Goal: Task Accomplishment & Management: Complete application form

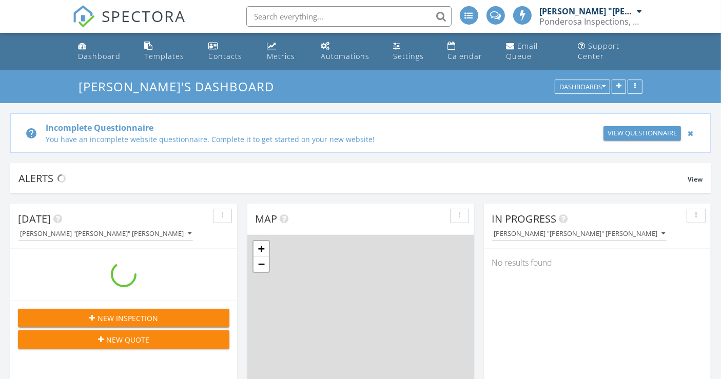
scroll to position [952, 739]
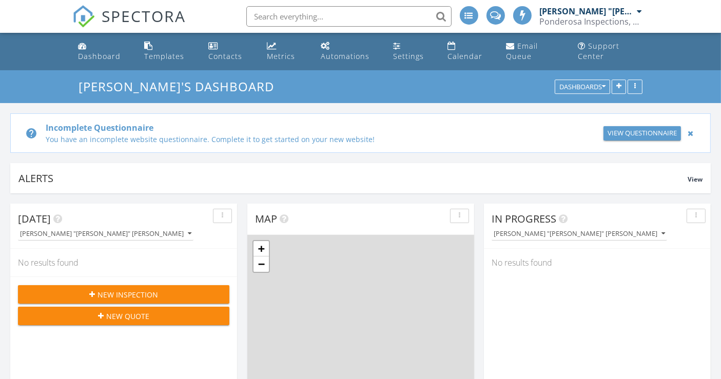
click at [689, 133] on div at bounding box center [690, 133] width 11 height 12
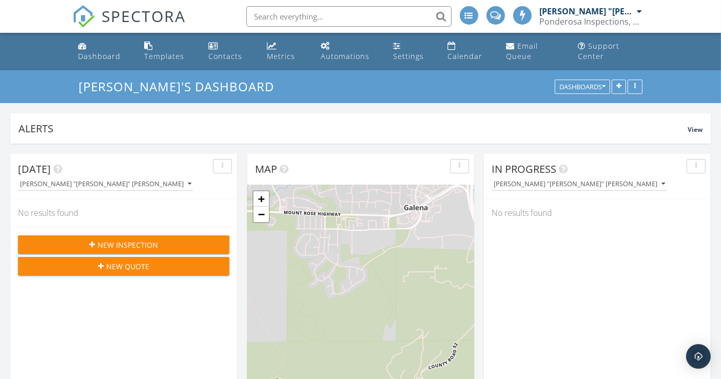
click at [120, 293] on div "[DATE] [PERSON_NAME] "[PERSON_NAME]" [PERSON_NAME] No results found New Inspect…" at bounding box center [123, 303] width 227 height 298
click at [130, 245] on span "New Inspection" at bounding box center [128, 245] width 61 height 11
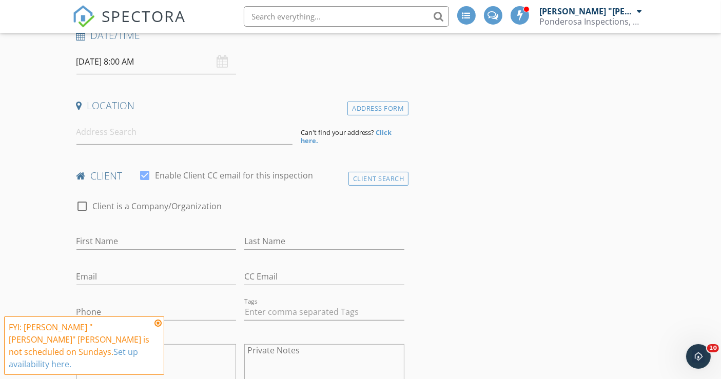
scroll to position [228, 0]
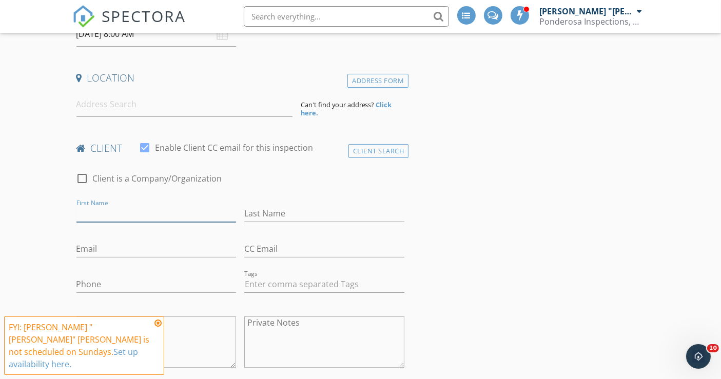
click at [126, 205] on input "First Name" at bounding box center [156, 213] width 160 height 17
paste input "[PERSON_NAME] "[PERSON_NAME]""
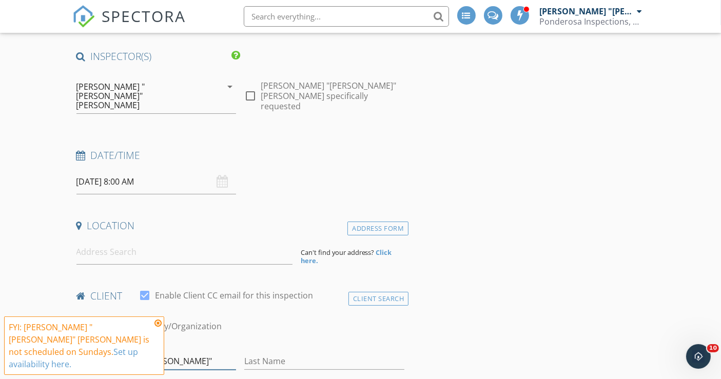
scroll to position [57, 0]
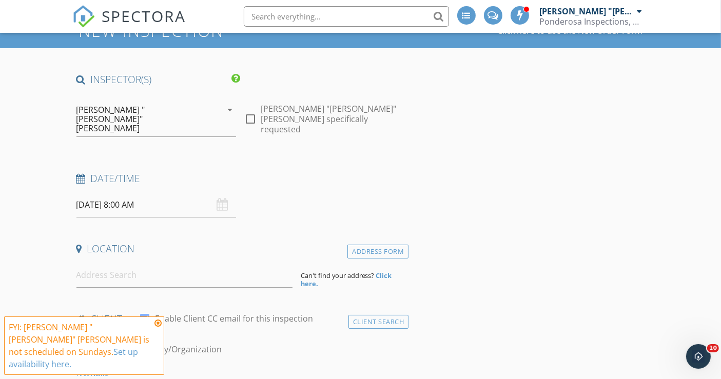
type input "[PERSON_NAME] "[PERSON_NAME]""
click at [101, 192] on input "09/28/2025 8:00 AM" at bounding box center [156, 204] width 160 height 25
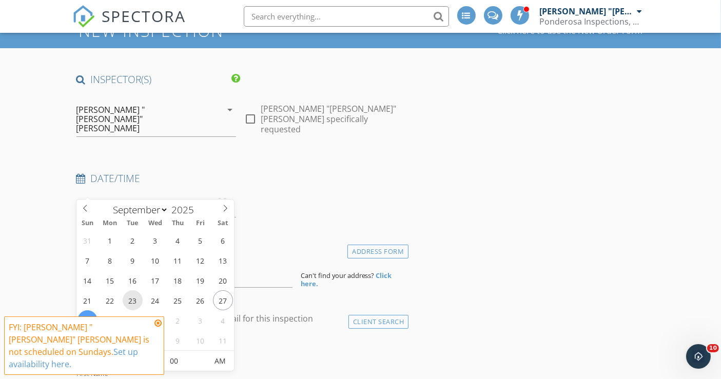
type input "09/23/2025 8:00 AM"
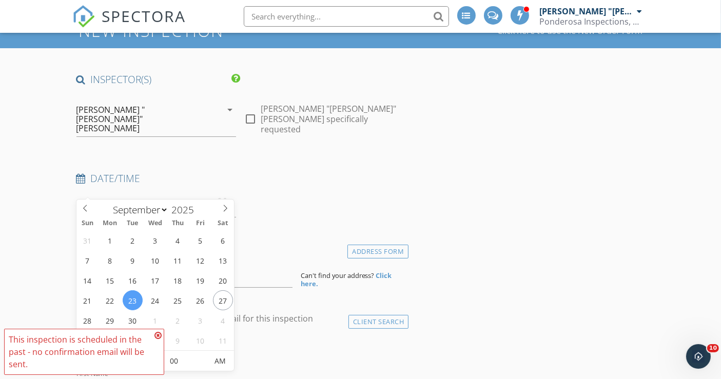
click at [157, 335] on icon at bounding box center [157, 336] width 7 height 8
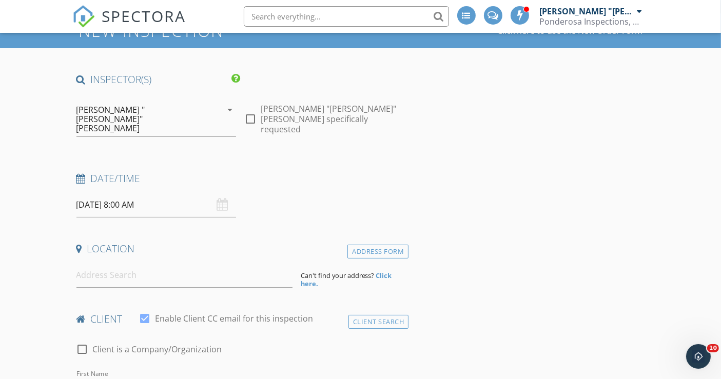
click at [145, 192] on input "09/23/2025 8:00 AM" at bounding box center [156, 204] width 160 height 25
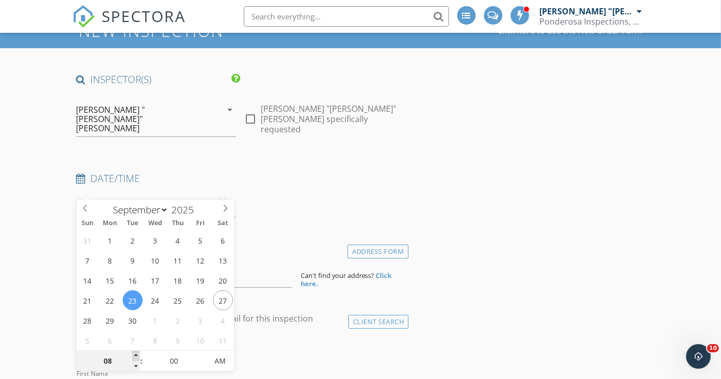
type input "09"
type input "09/23/2025 9:00 AM"
click at [136, 355] on span at bounding box center [135, 356] width 7 height 10
type input "10"
type input "09/23/2025 10:00 AM"
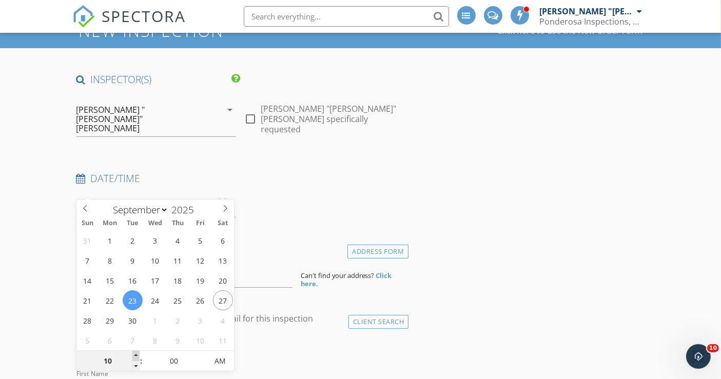
click at [136, 355] on span at bounding box center [135, 356] width 7 height 10
type input "11"
type input "09/23/2025 11:00 AM"
click at [136, 355] on span at bounding box center [135, 356] width 7 height 10
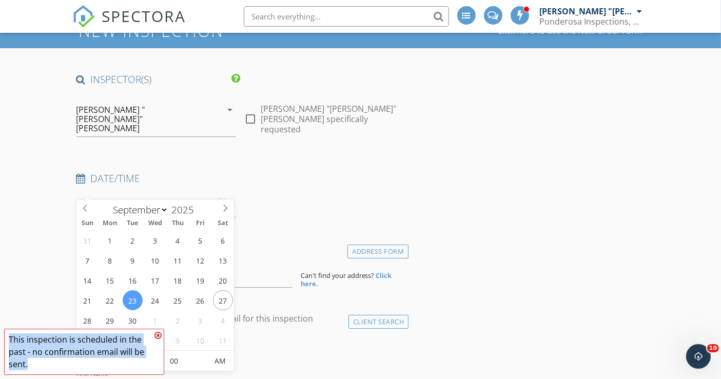
click at [136, 355] on span "This inspection is scheduled in the past - no confirmation email will be sent." at bounding box center [84, 352] width 160 height 46
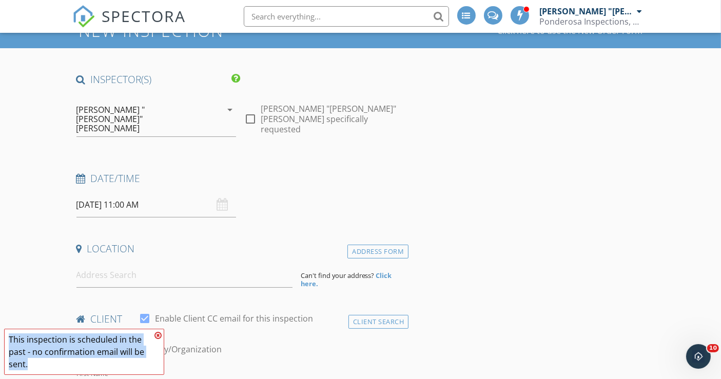
click at [160, 334] on icon at bounding box center [157, 336] width 7 height 8
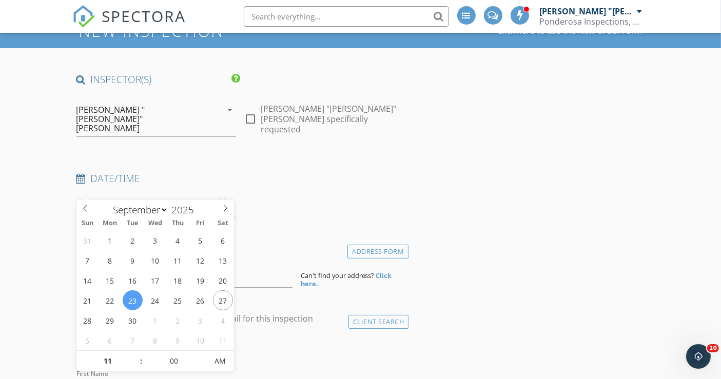
click at [133, 192] on input "09/23/2025 11:00 AM" at bounding box center [156, 204] width 160 height 25
type input "12"
type input "09/23/2025 12:00 PM"
click at [134, 354] on span at bounding box center [135, 356] width 7 height 10
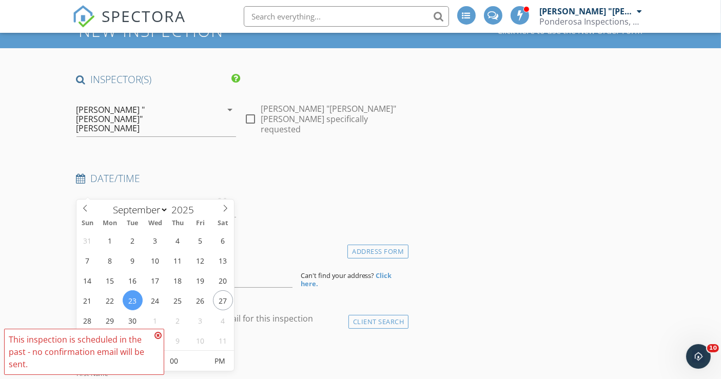
click at [157, 336] on icon at bounding box center [157, 336] width 7 height 8
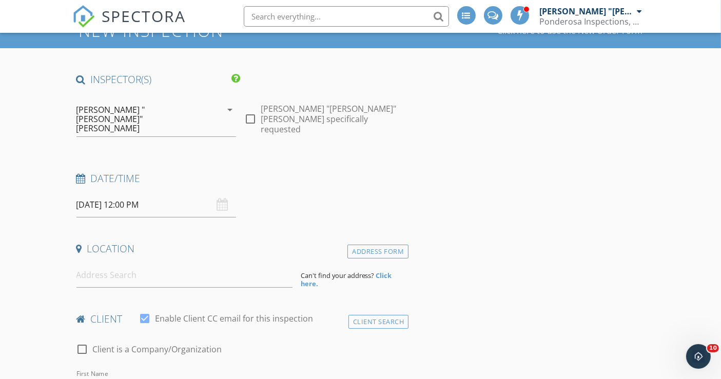
scroll to position [114, 0]
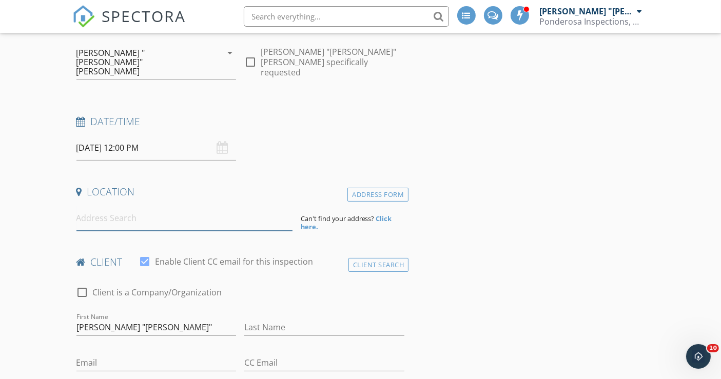
click at [183, 206] on input at bounding box center [184, 218] width 216 height 25
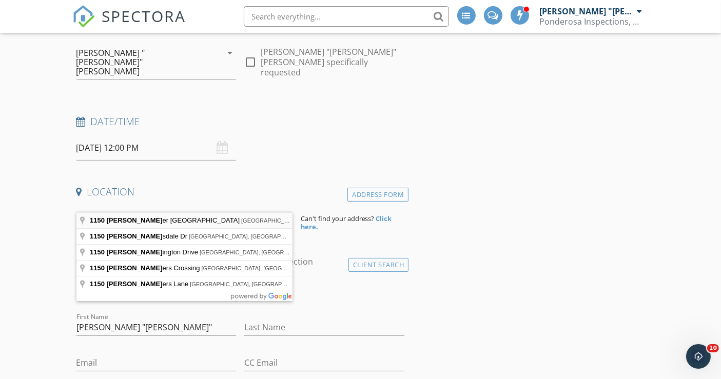
type input "1150 Hunter Lake Drive, Reno, NV, USA"
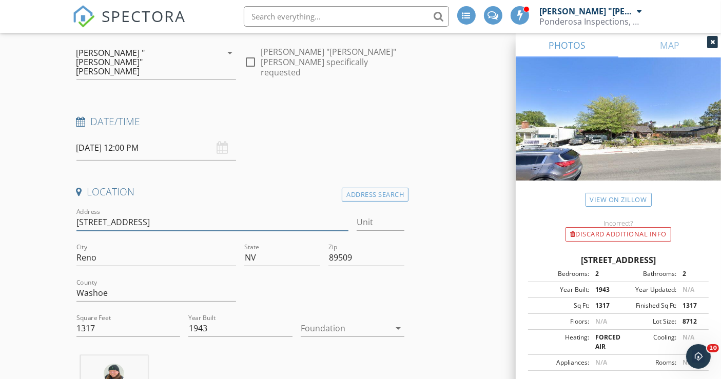
click at [158, 214] on input "1150 Hunter Lake Dr" at bounding box center [212, 222] width 272 height 17
type input "1150 Hunter Lake Drive"
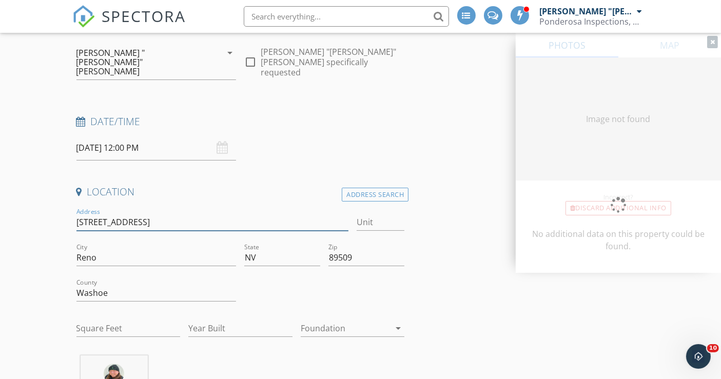
type input "1317"
type input "1943"
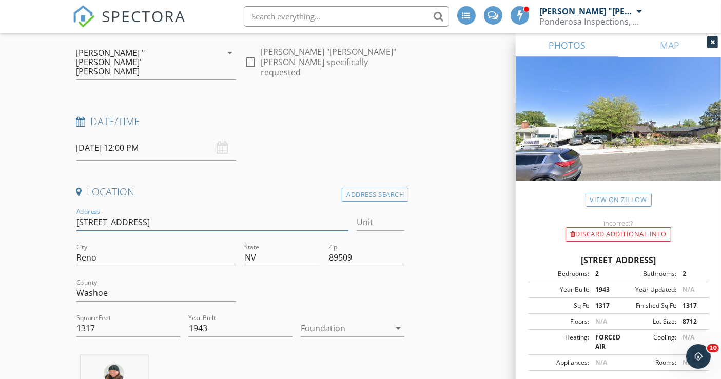
type input "1150 Hunter Lake Drive"
click at [326, 320] on div at bounding box center [346, 328] width 90 height 16
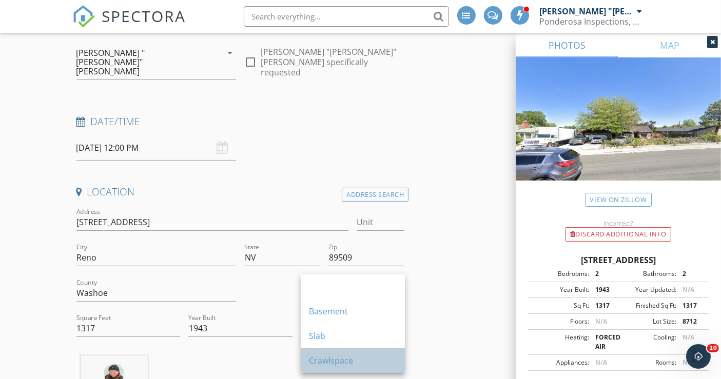
click at [324, 359] on div "Crawlspace" at bounding box center [353, 361] width 88 height 12
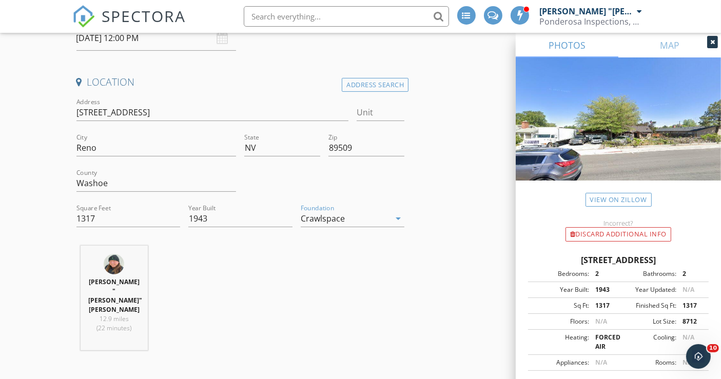
scroll to position [342, 0]
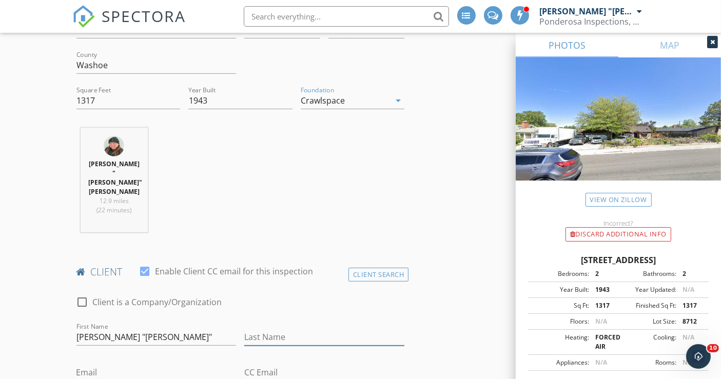
click at [283, 329] on input "Last Name" at bounding box center [324, 337] width 160 height 17
paste input "Cuddy"
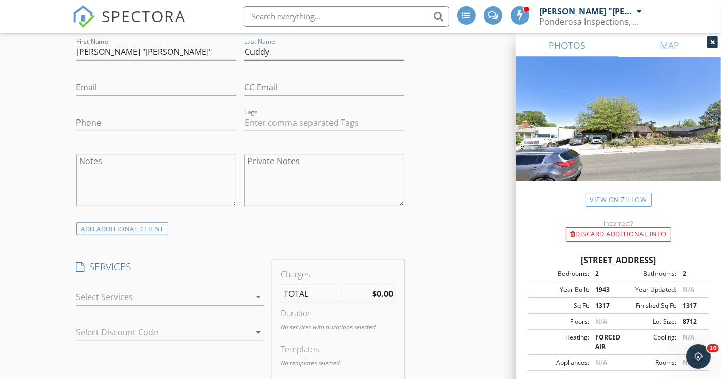
scroll to position [684, 0]
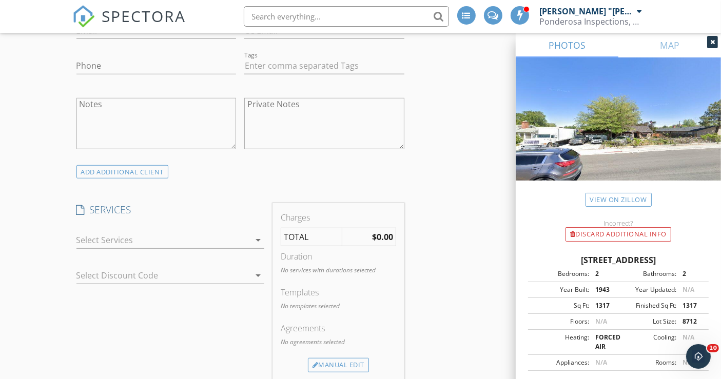
type input "Cuddy"
click at [123, 232] on div at bounding box center [162, 240] width 173 height 16
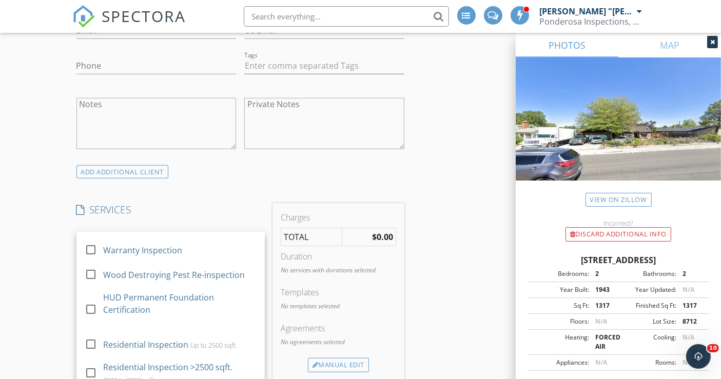
scroll to position [266, 0]
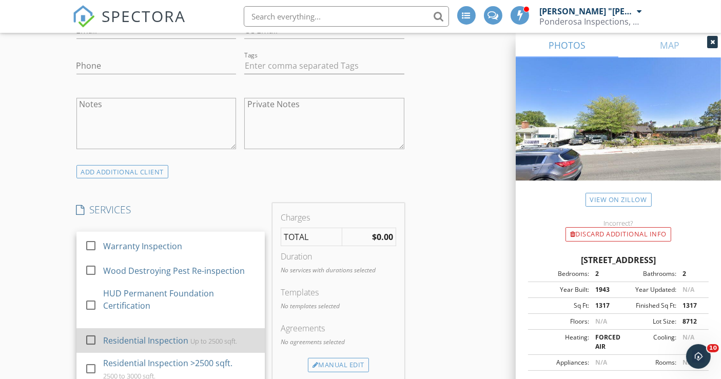
click at [147, 335] on div "Residential Inspection" at bounding box center [145, 341] width 85 height 12
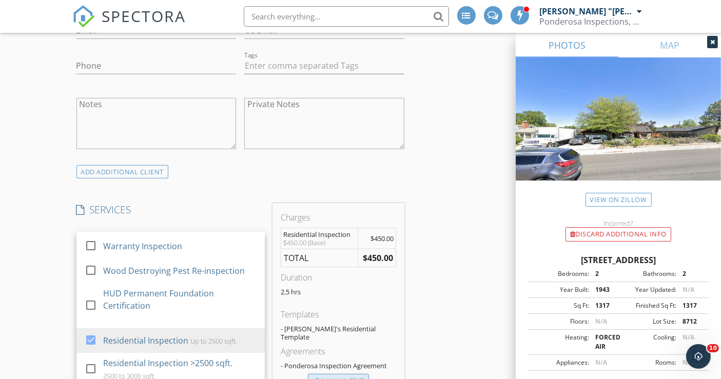
click at [342, 374] on div "Manual Edit" at bounding box center [338, 381] width 61 height 14
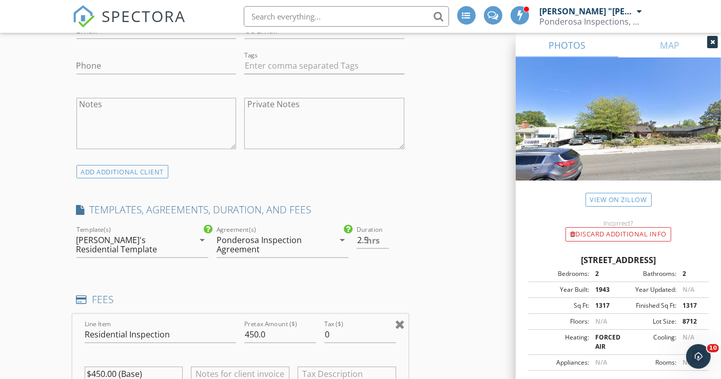
click at [401, 318] on div at bounding box center [400, 324] width 10 height 12
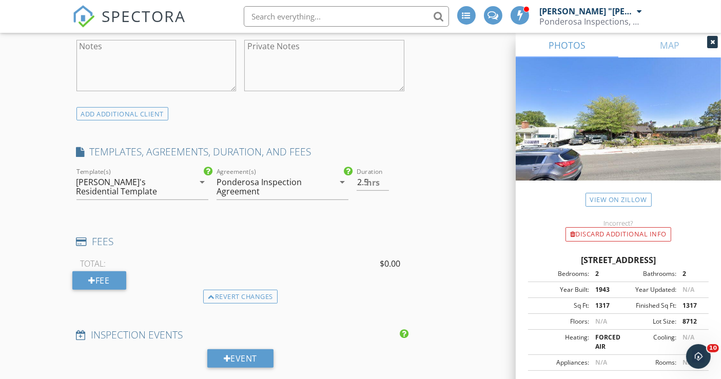
scroll to position [798, 0]
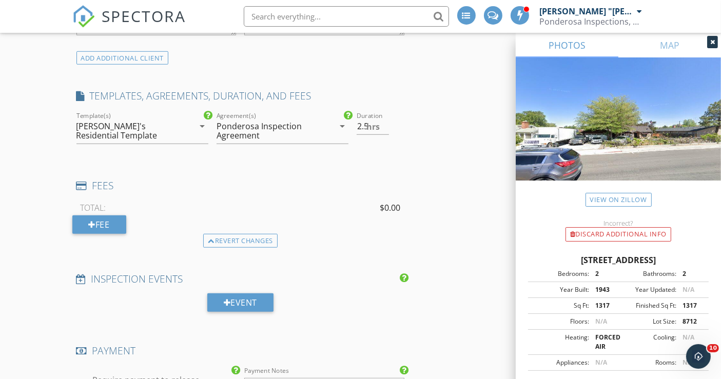
click at [80, 377] on div at bounding box center [82, 385] width 17 height 17
checkbox input "false"
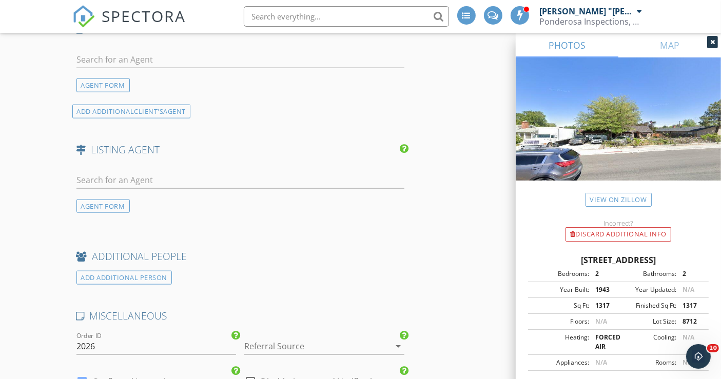
scroll to position [1311, 0]
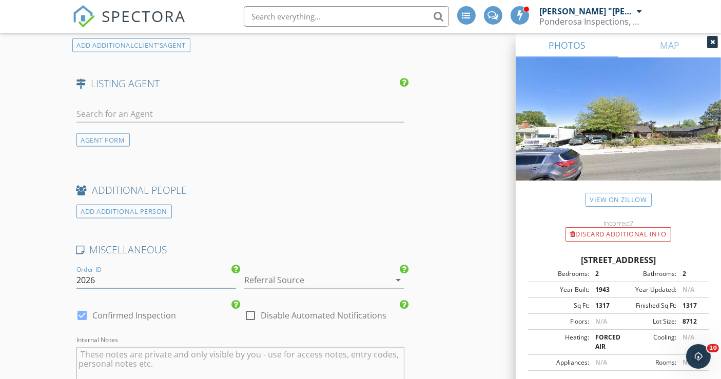
drag, startPoint x: 77, startPoint y: 247, endPoint x: 115, endPoint y: 247, distance: 38.0
click at [115, 272] on input "2026" at bounding box center [156, 280] width 160 height 17
type input "2025-09-23-002"
click at [265, 272] on div at bounding box center [309, 280] width 131 height 16
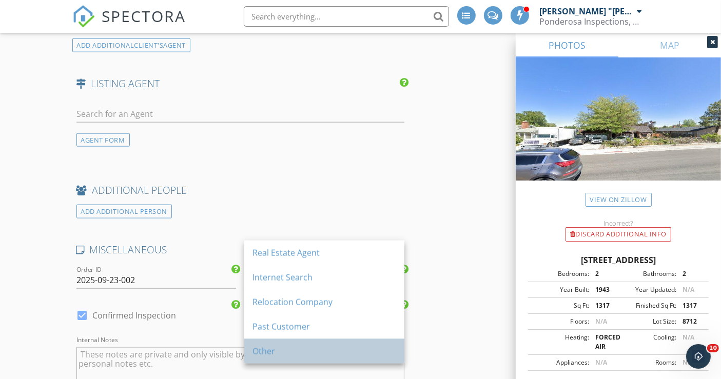
click at [273, 352] on div "Other" at bounding box center [325, 351] width 144 height 12
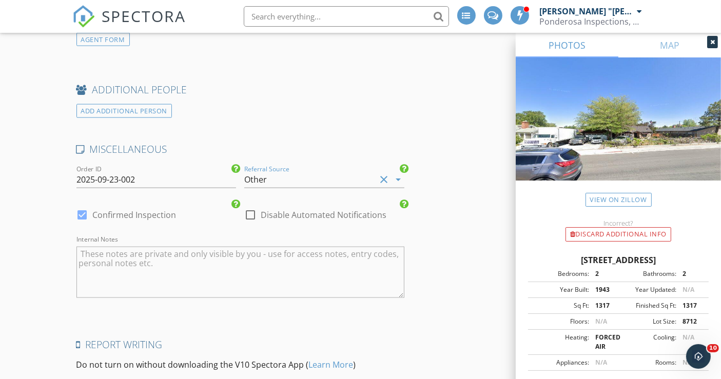
scroll to position [1540, 0]
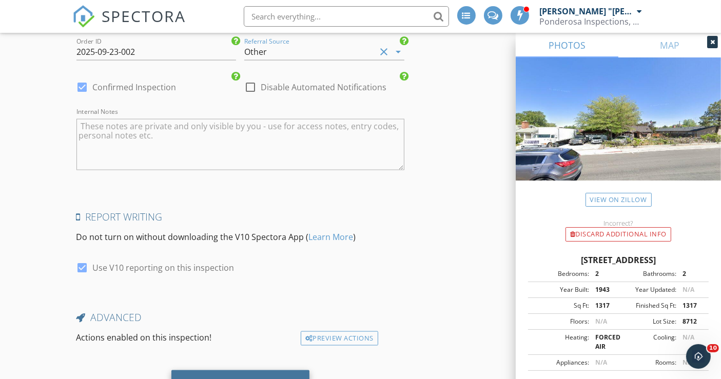
click at [248, 379] on div "Save Inspection" at bounding box center [240, 384] width 72 height 10
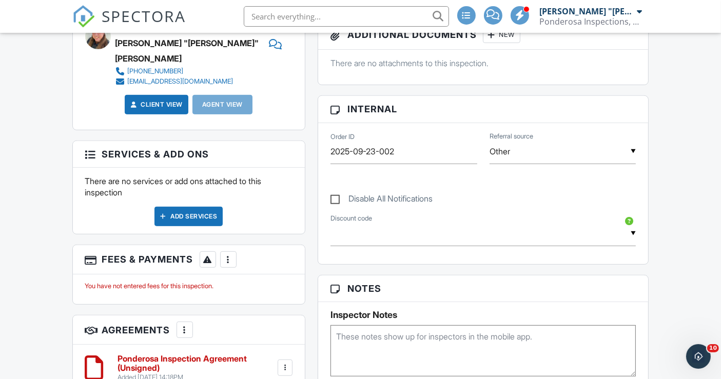
scroll to position [456, 0]
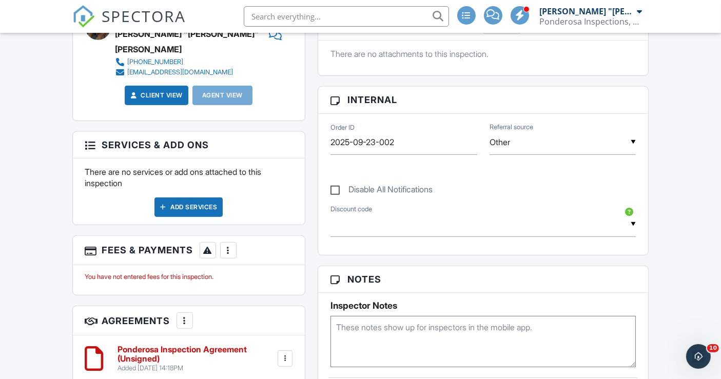
click at [287, 354] on div at bounding box center [285, 359] width 10 height 10
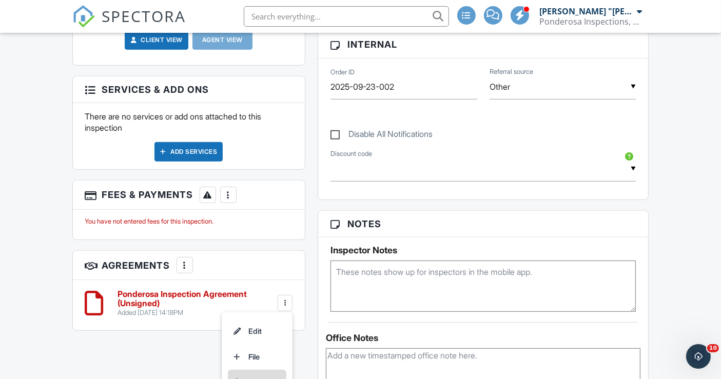
scroll to position [627, 0]
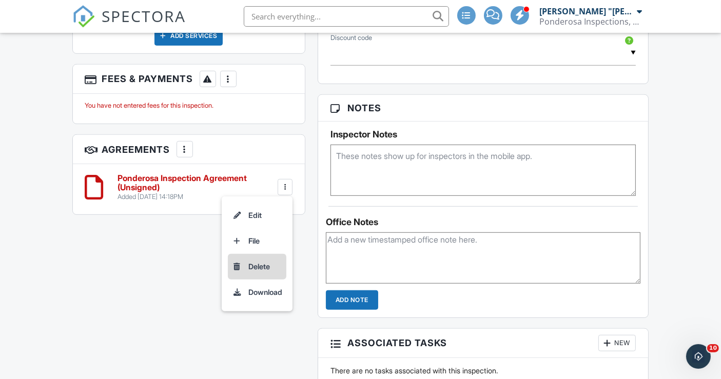
click at [261, 254] on li "Delete" at bounding box center [257, 267] width 59 height 26
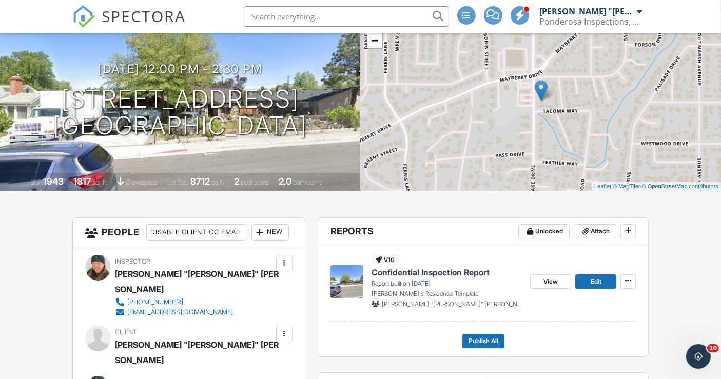
scroll to position [171, 0]
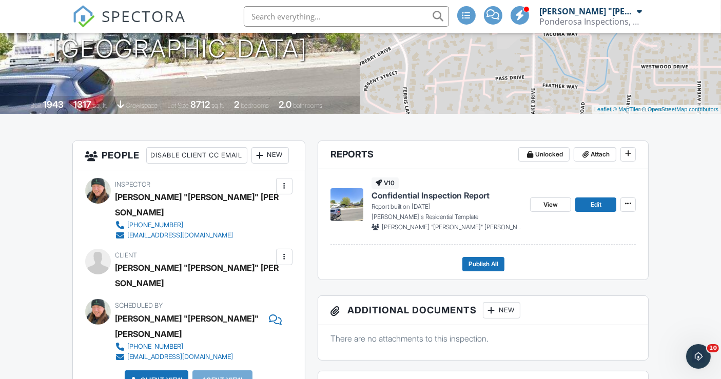
click at [434, 197] on span "Confidential Inspection Report" at bounding box center [431, 195] width 118 height 11
